Goal: Information Seeking & Learning: Find specific fact

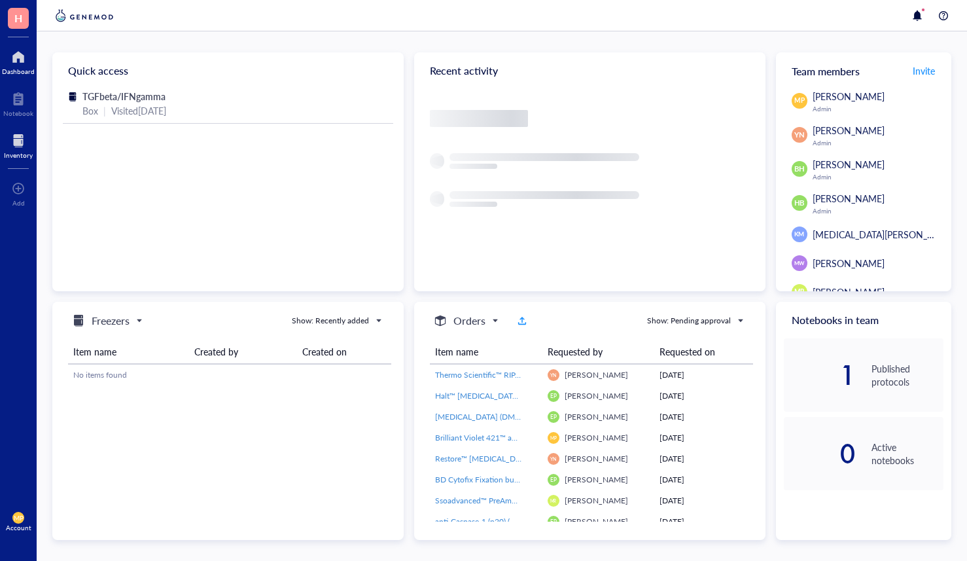
click at [13, 154] on div "Inventory" at bounding box center [18, 155] width 29 height 8
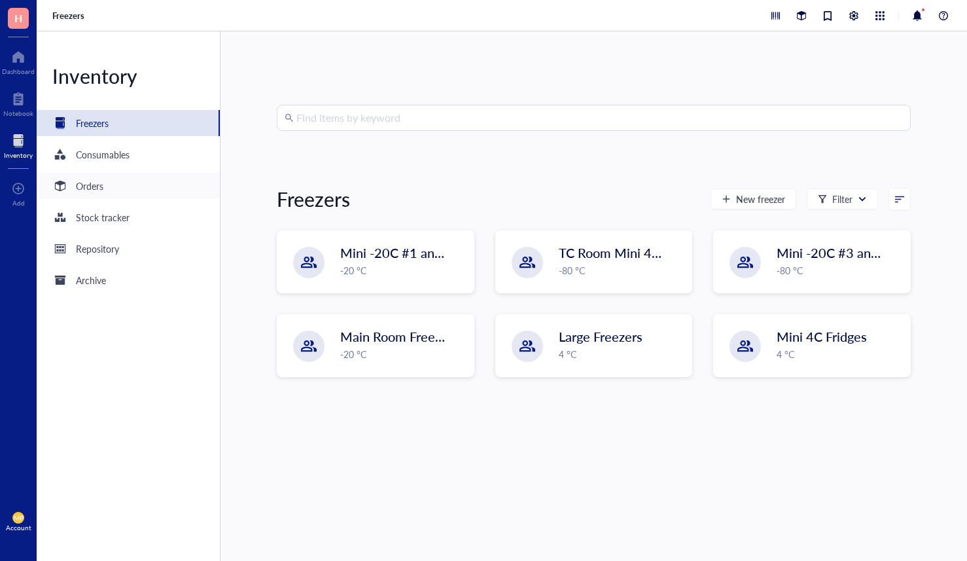
click at [147, 195] on div "Orders" at bounding box center [128, 186] width 183 height 26
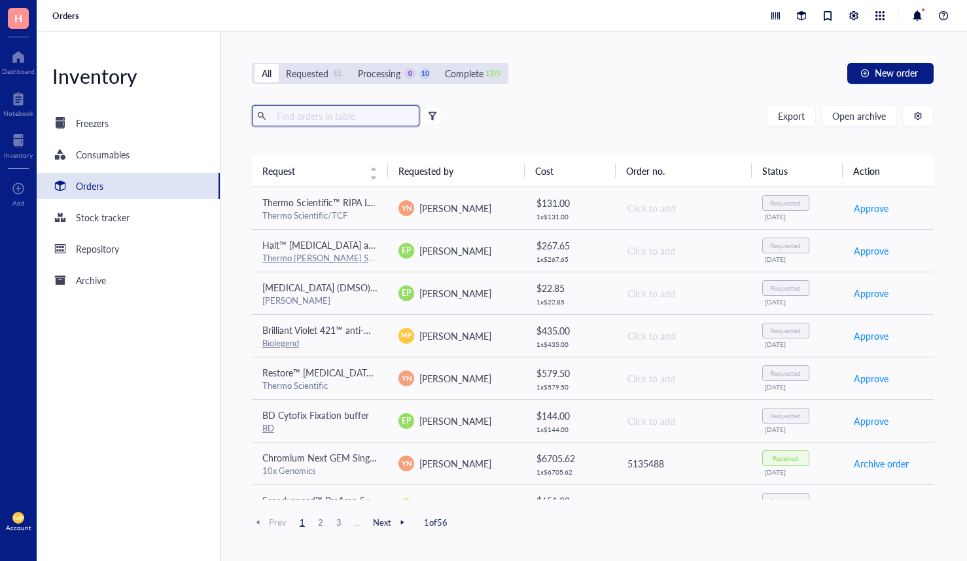
click at [341, 120] on input "text" at bounding box center [343, 116] width 143 height 20
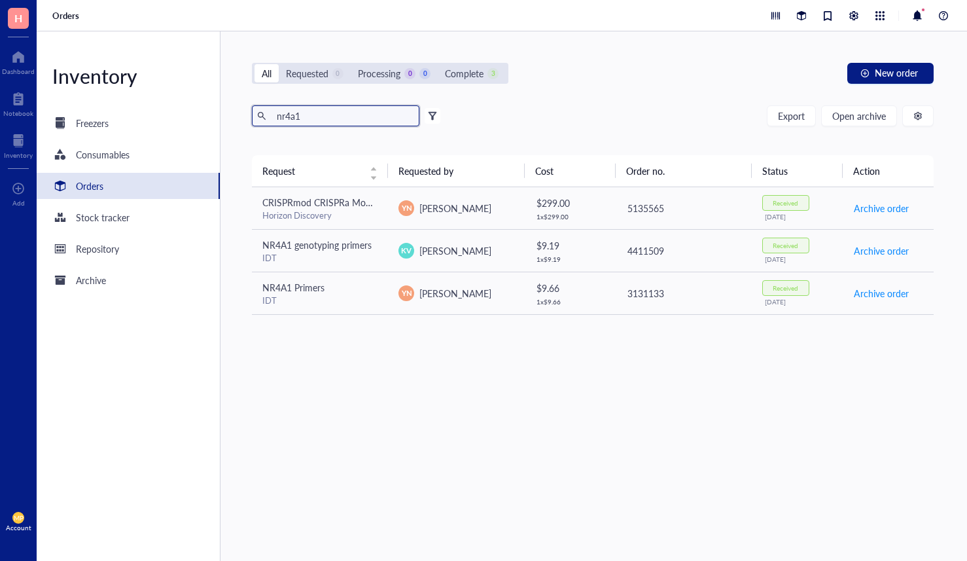
click at [331, 117] on input "nr4a1" at bounding box center [343, 116] width 143 height 20
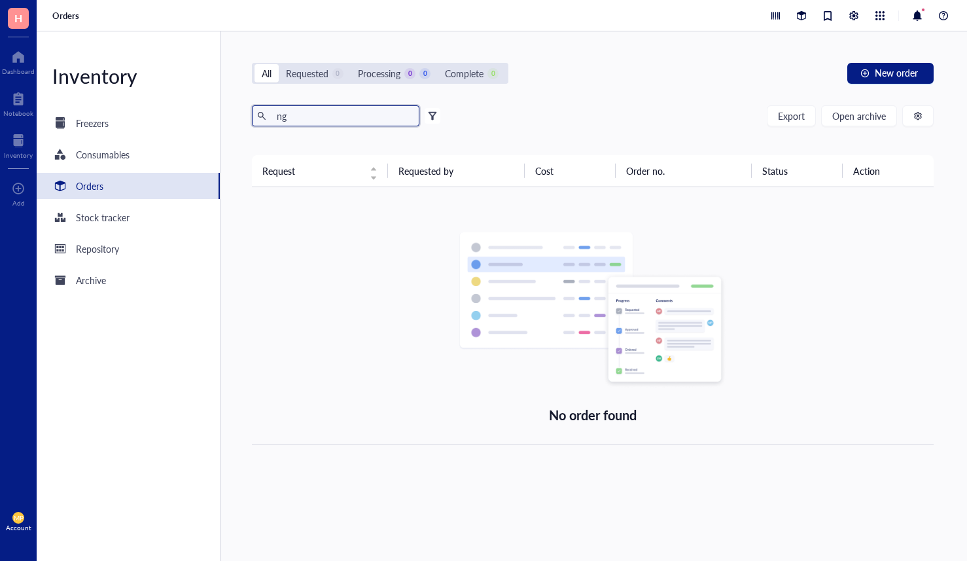
type input "n"
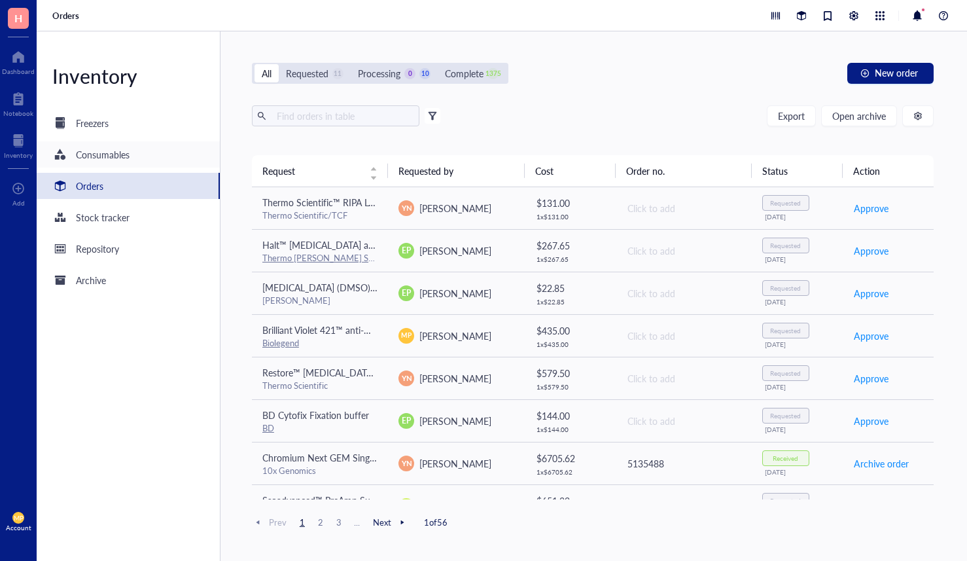
click at [130, 158] on div "Consumables" at bounding box center [128, 154] width 183 height 26
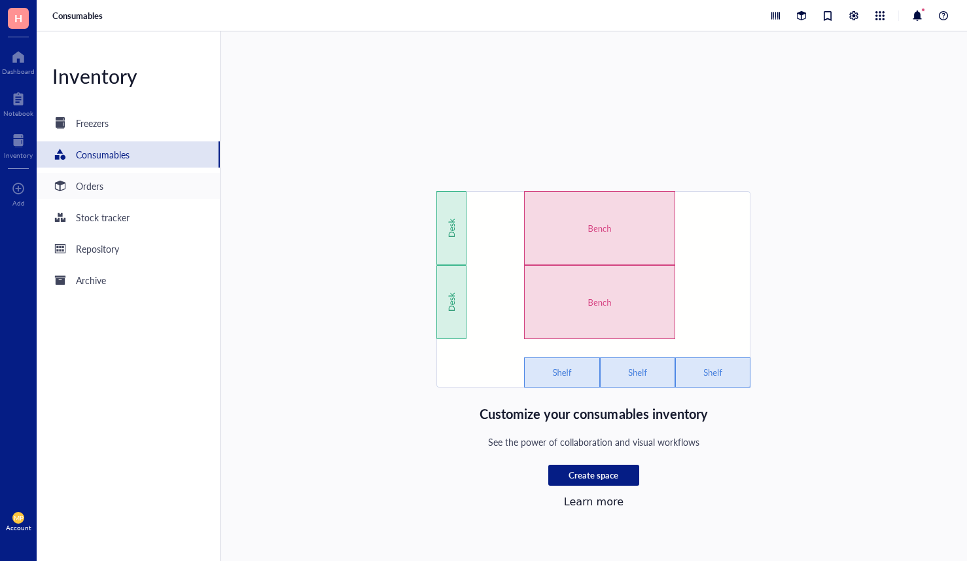
click at [82, 188] on div "Orders" at bounding box center [89, 186] width 27 height 14
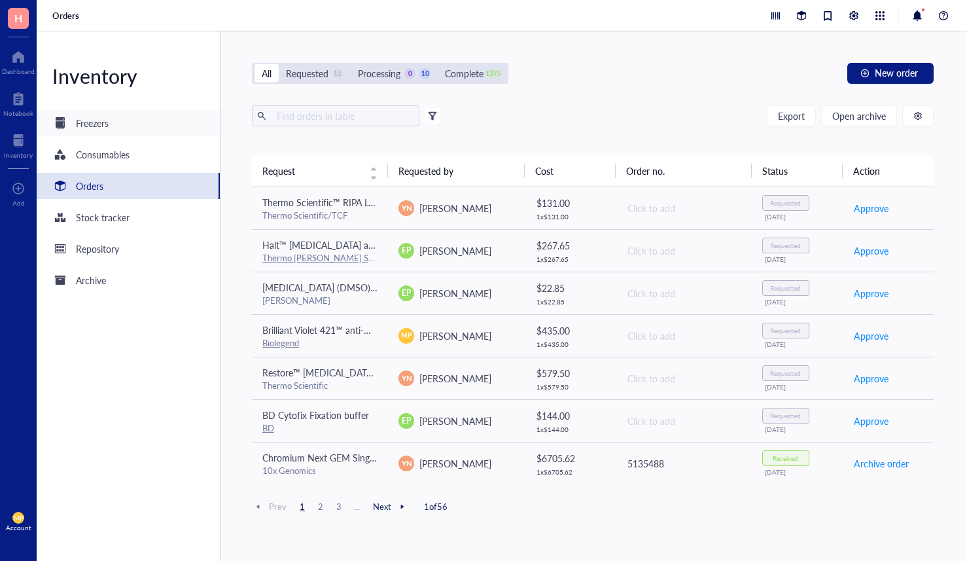
click at [112, 128] on div "Freezers" at bounding box center [128, 123] width 183 height 26
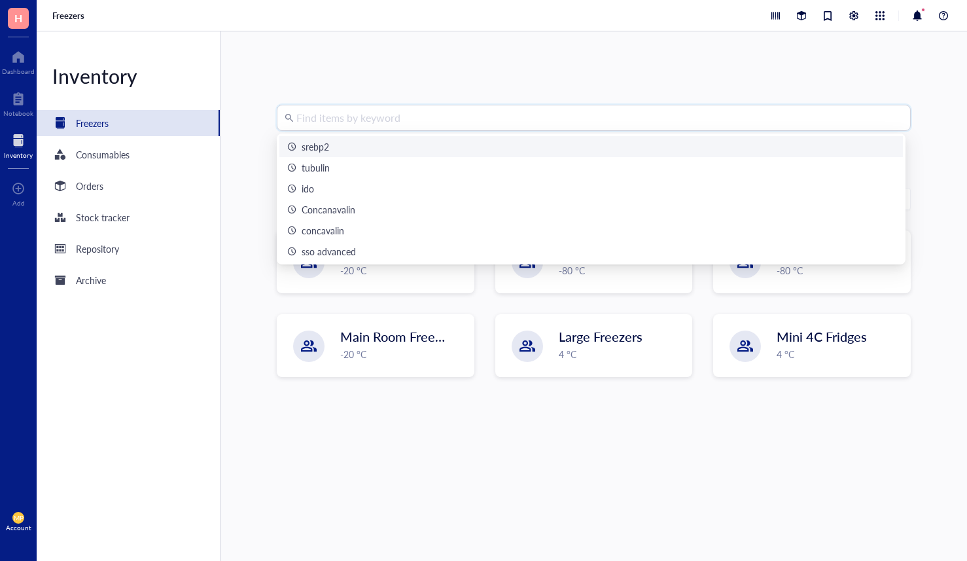
click at [345, 108] on input "search" at bounding box center [599, 117] width 607 height 25
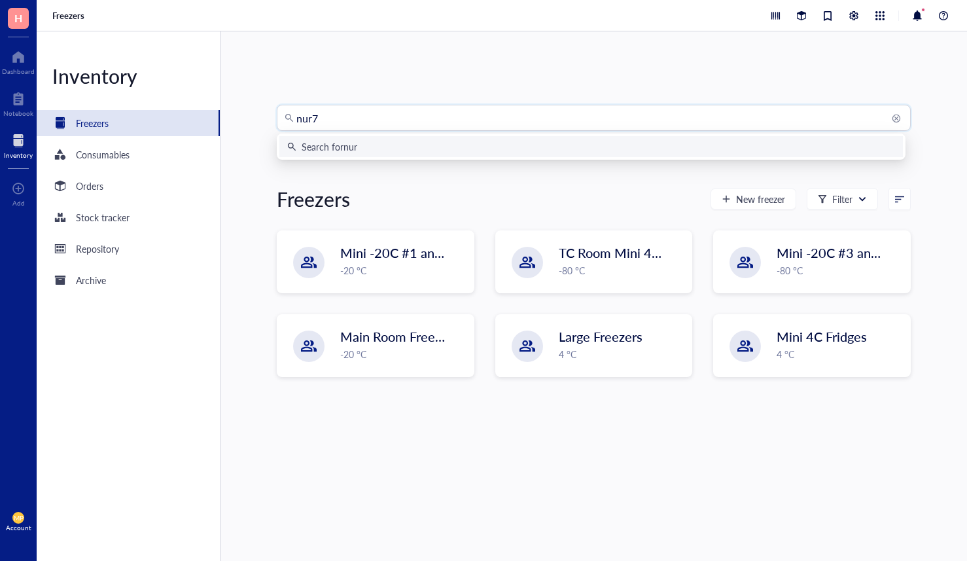
type input "nur77"
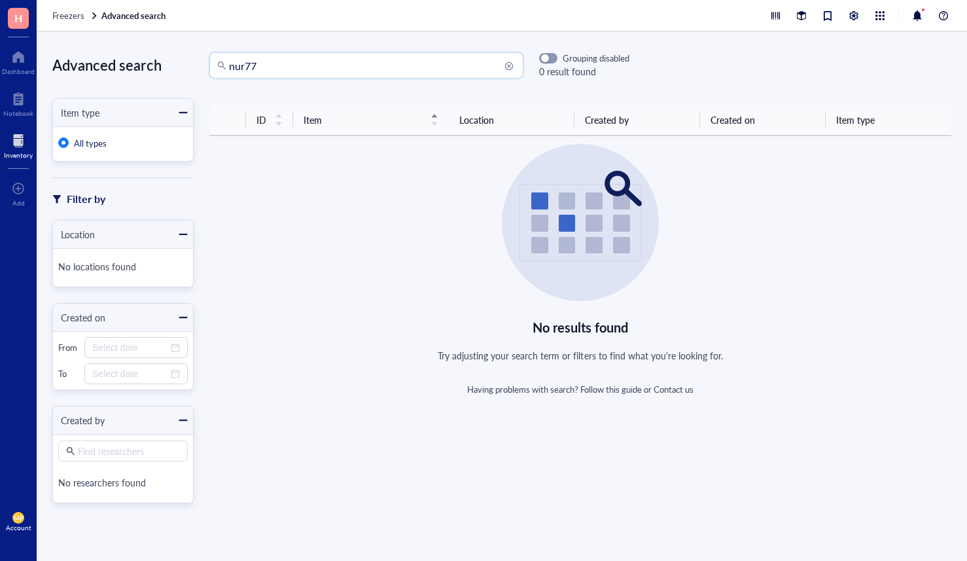
click at [245, 66] on input "nur77" at bounding box center [372, 65] width 287 height 25
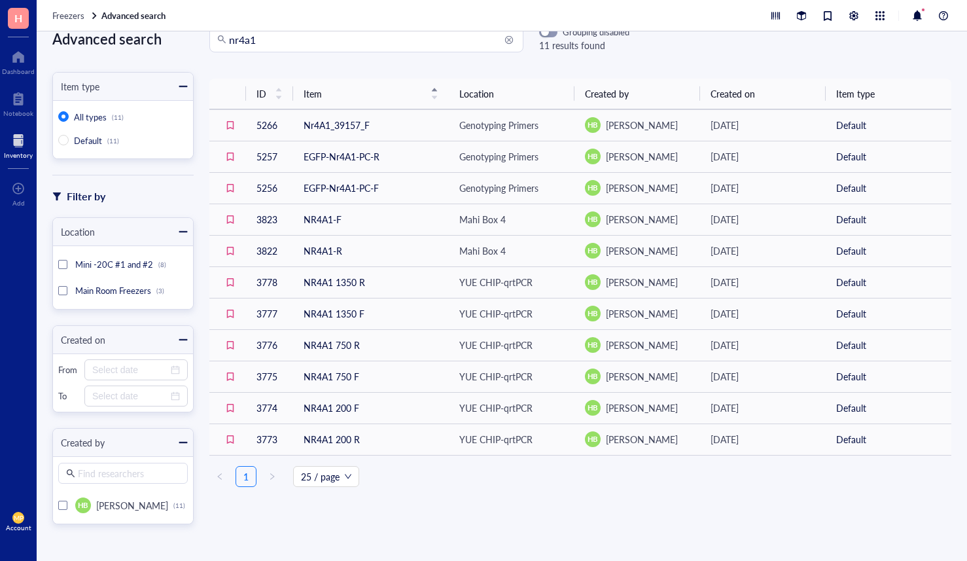
click at [331, 45] on input "nr4a1" at bounding box center [372, 39] width 287 height 25
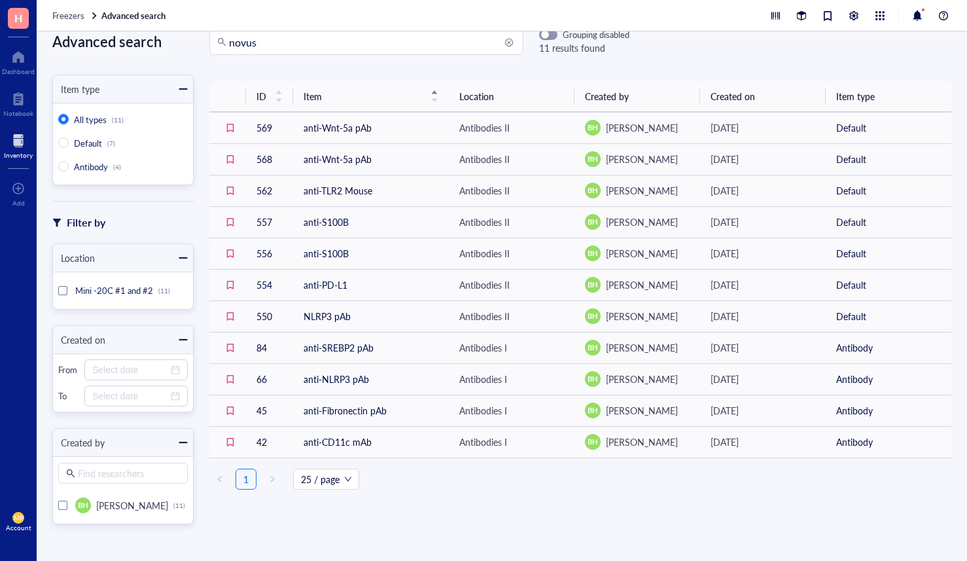
click at [300, 48] on input "novus" at bounding box center [372, 41] width 287 height 25
click at [253, 49] on input "novus" at bounding box center [372, 41] width 287 height 25
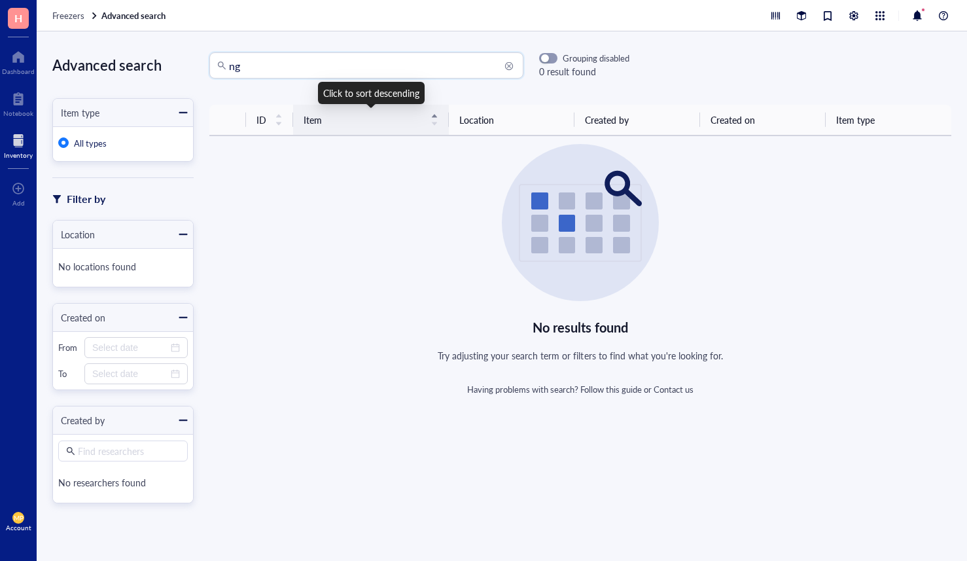
type input "n"
